Goal: Task Accomplishment & Management: Use online tool/utility

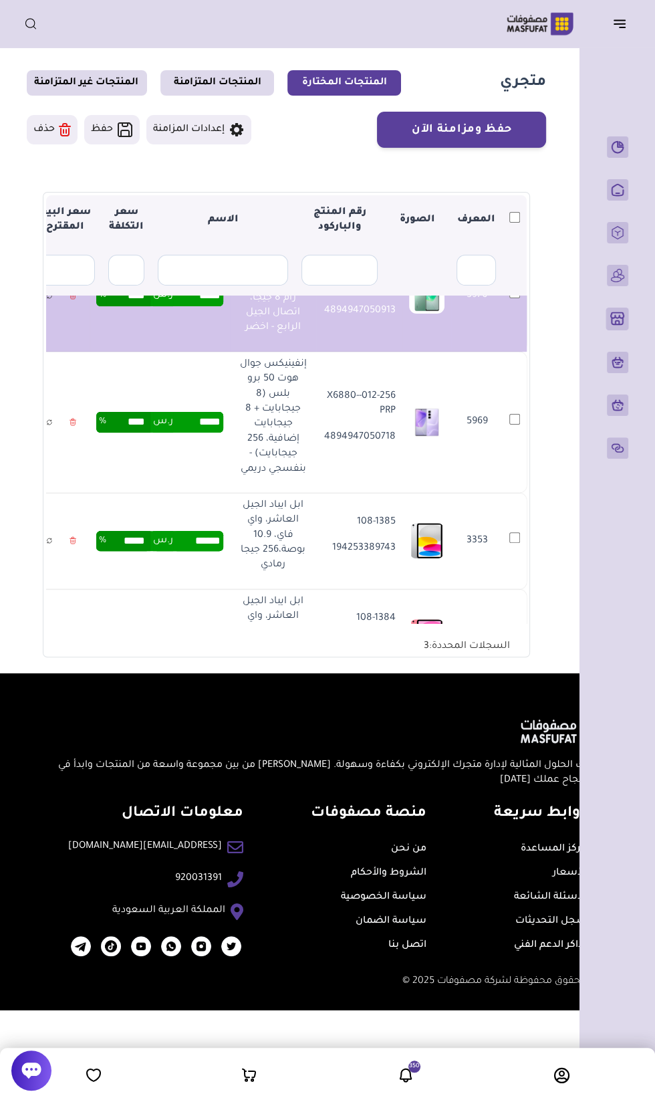
scroll to position [467, 0]
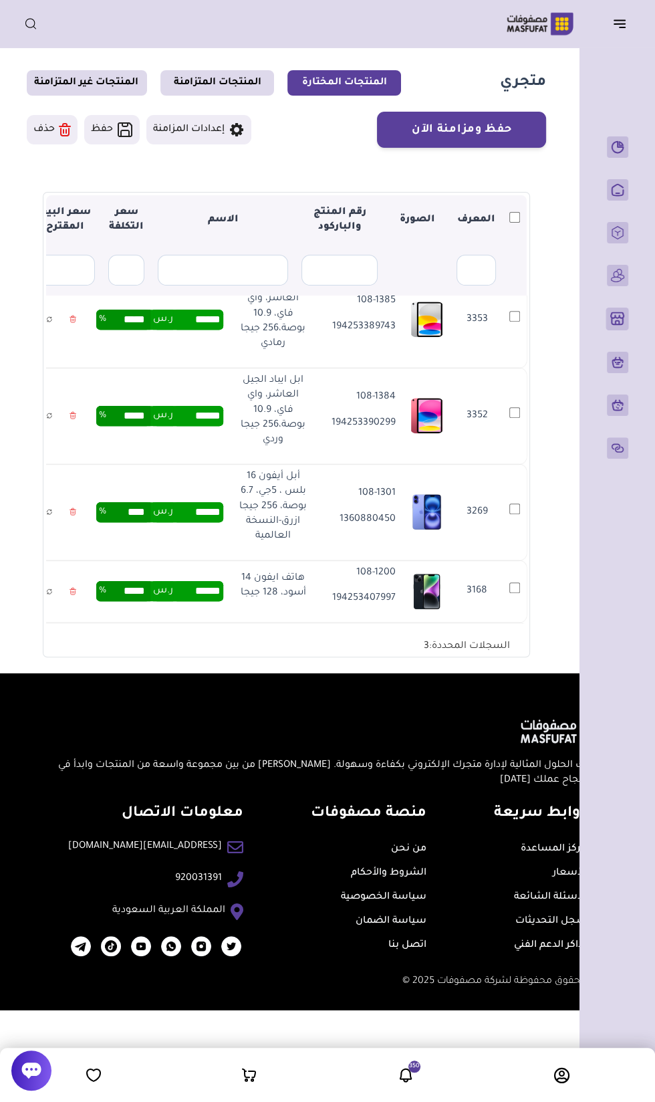
click at [524, 271] on td "5969" at bounding box center [515, 200] width 24 height 141
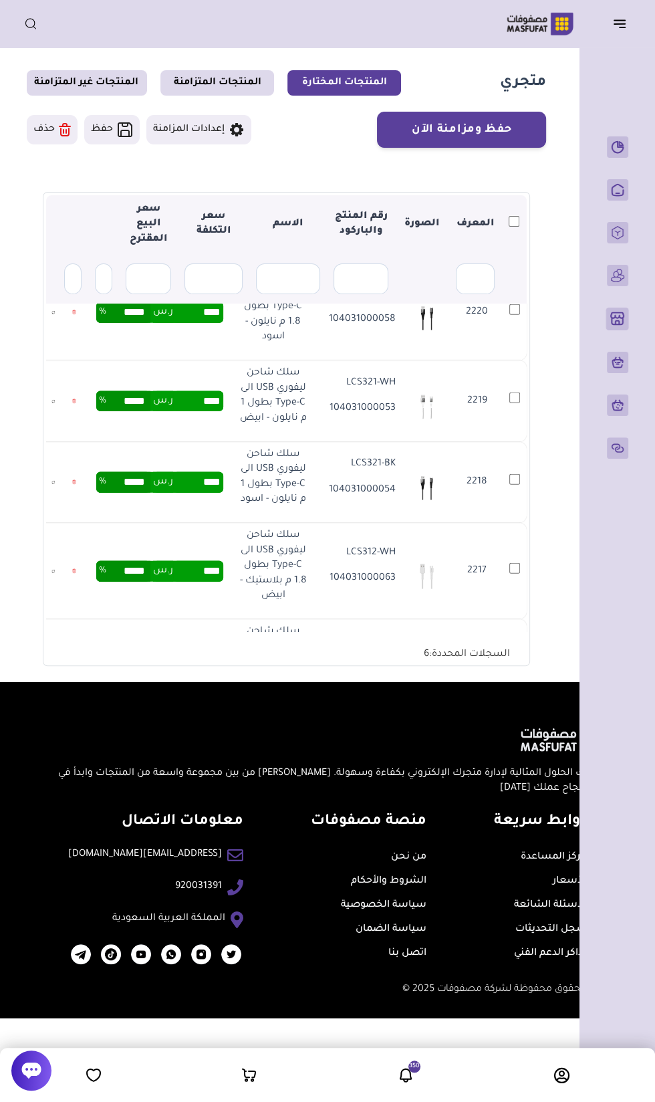
scroll to position [2402, 0]
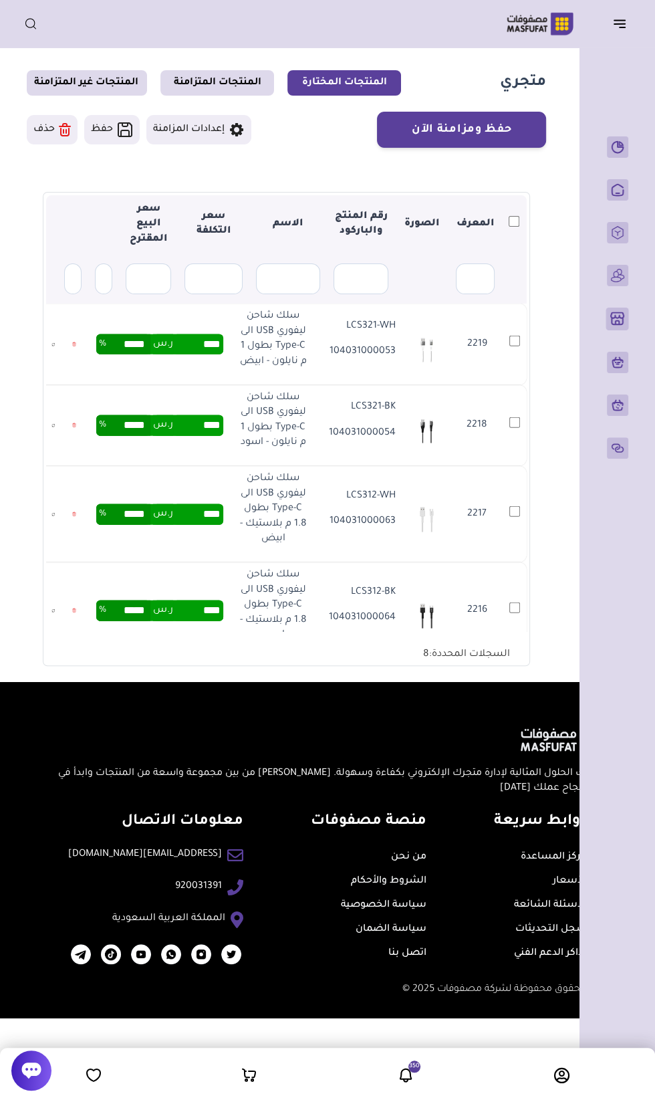
click at [507, 111] on td "2222" at bounding box center [515, 63] width 24 height 96
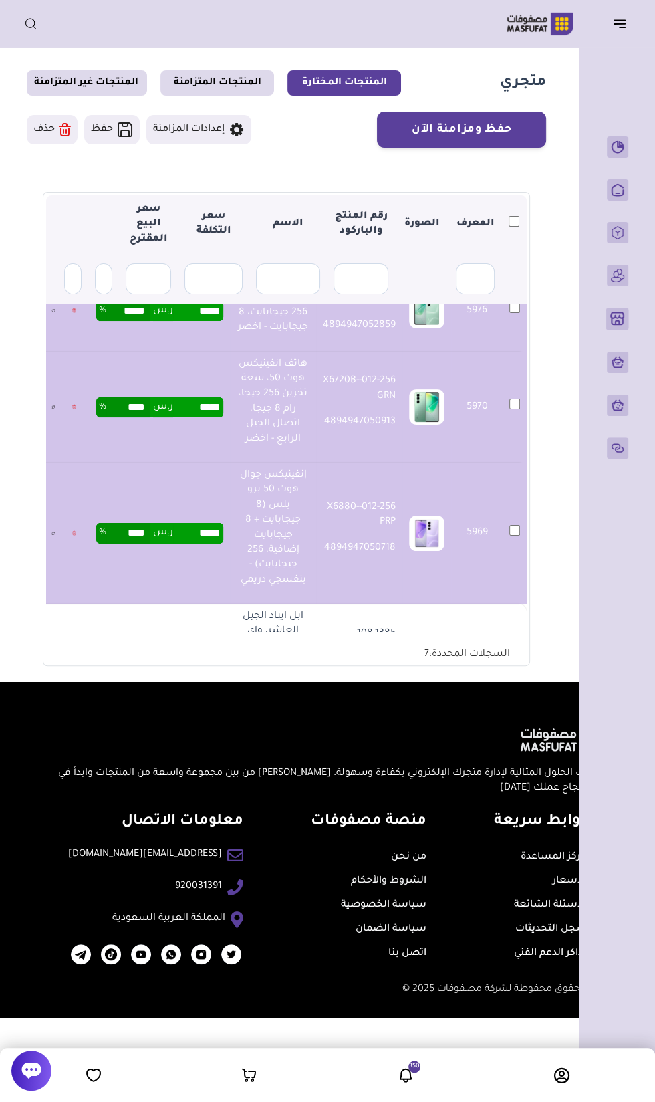
scroll to position [0, 0]
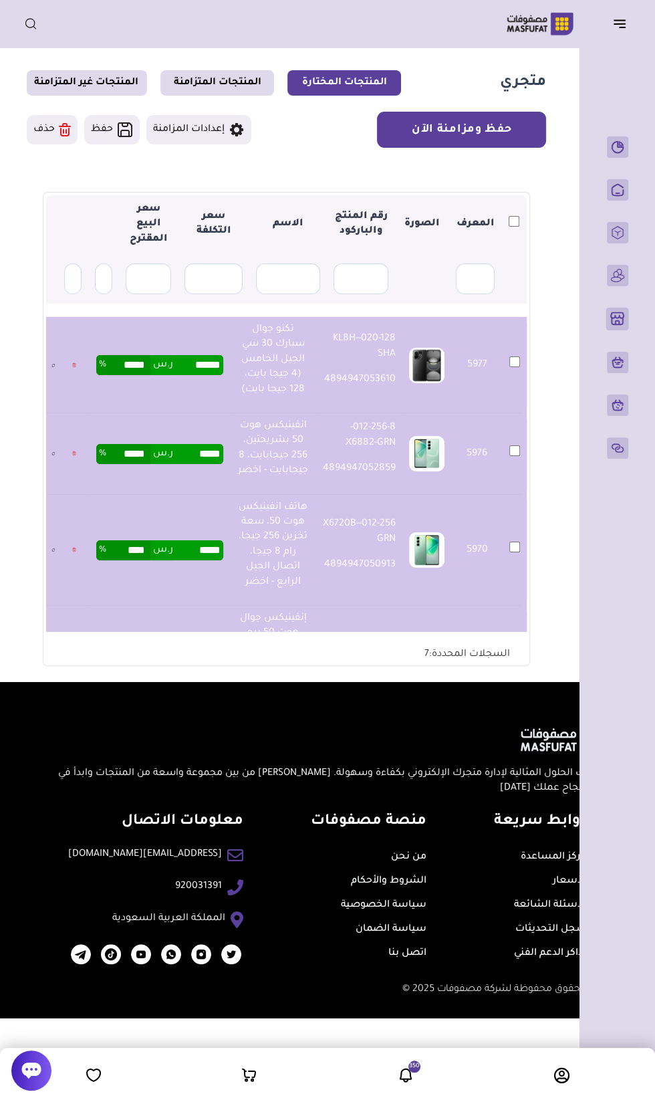
click at [478, 129] on button "حفظ ومزامنة الآن" at bounding box center [461, 130] width 169 height 36
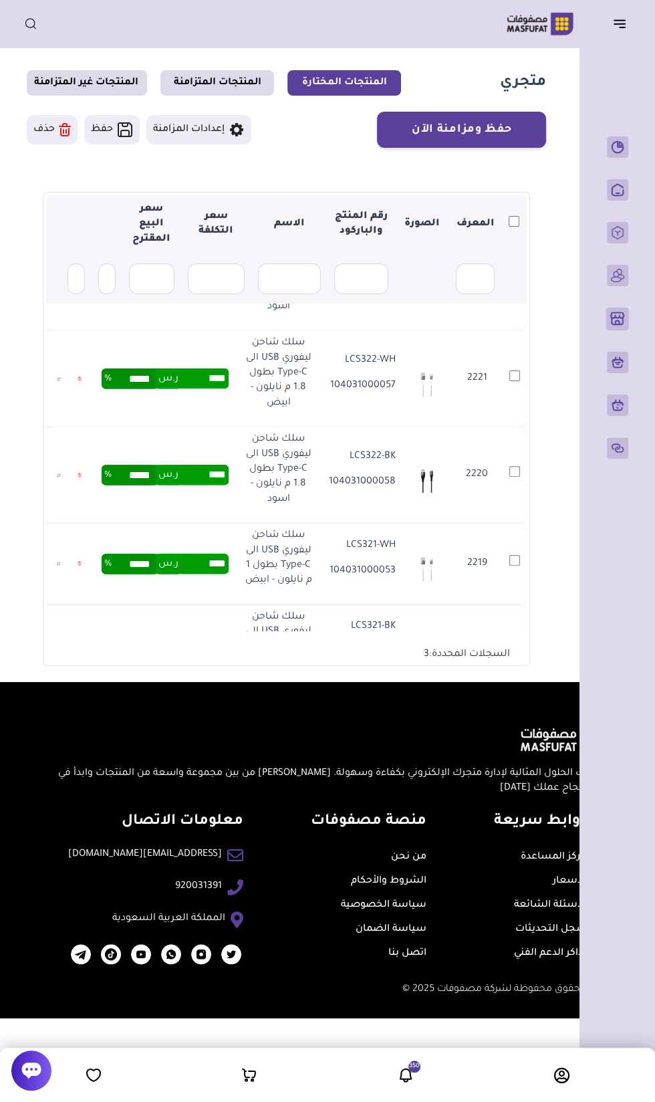
scroll to position [1916, 0]
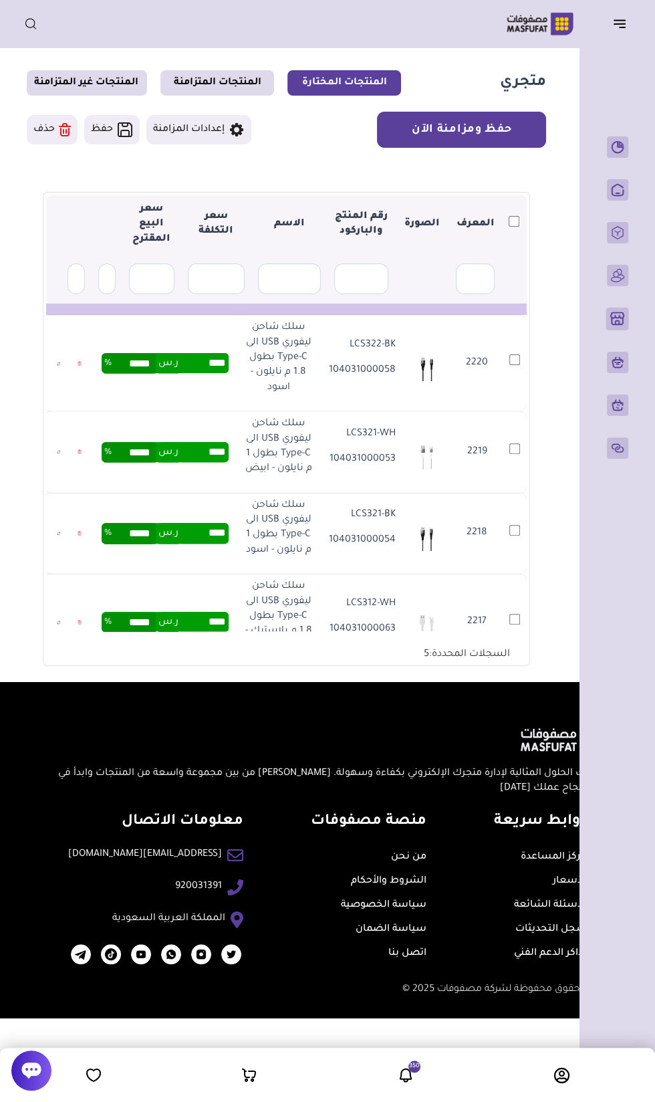
click at [499, 133] on button "حفظ ومزامنة الآن" at bounding box center [461, 130] width 169 height 36
